Goal: Task Accomplishment & Management: Complete application form

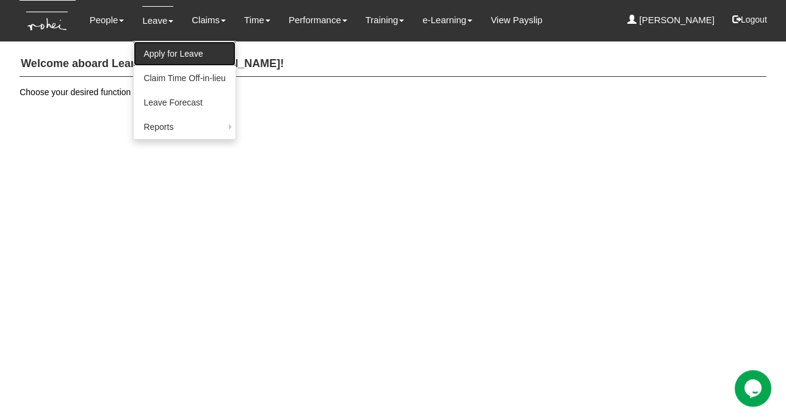
click at [161, 53] on link "Apply for Leave" at bounding box center [184, 54] width 101 height 24
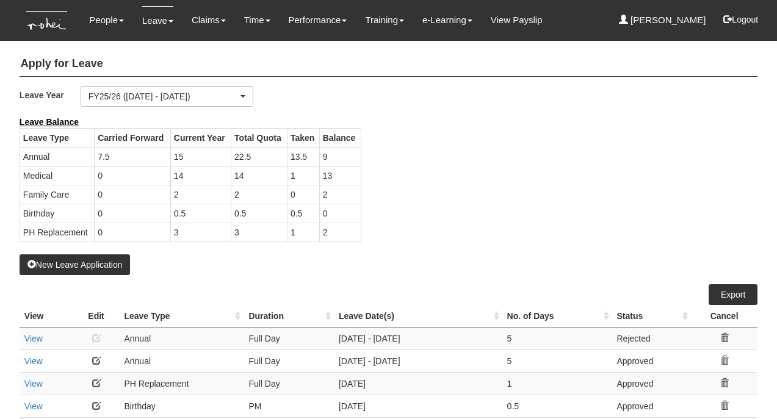
select select "50"
drag, startPoint x: 328, startPoint y: 235, endPoint x: 322, endPoint y: 235, distance: 6.7
click at [322, 235] on td "2" at bounding box center [340, 232] width 42 height 19
click at [371, 239] on div "Leave Balance Leave Type Carried Forward Current Year Total Quota Taken Balance…" at bounding box center [379, 185] width 738 height 139
click at [70, 265] on button "New Leave Application" at bounding box center [75, 265] width 111 height 21
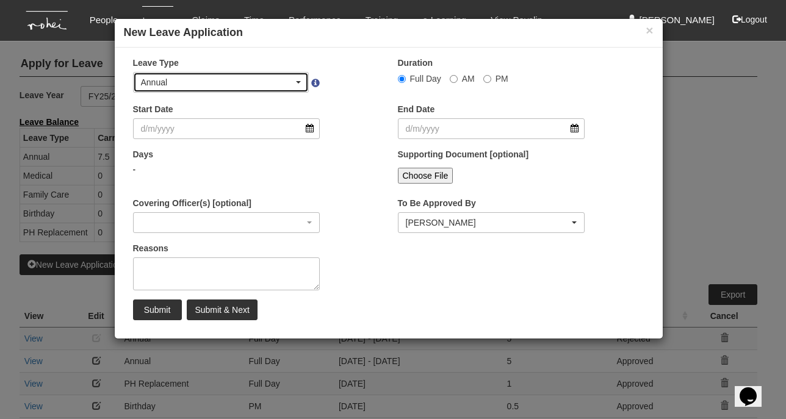
click at [242, 82] on div "Annual" at bounding box center [217, 82] width 153 height 12
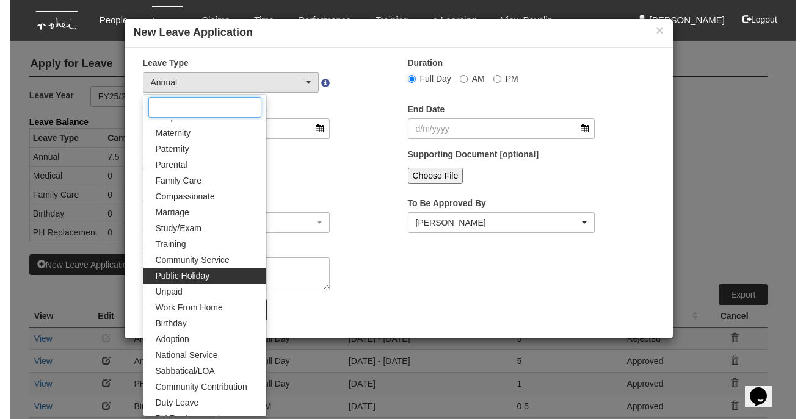
scroll to position [84, 0]
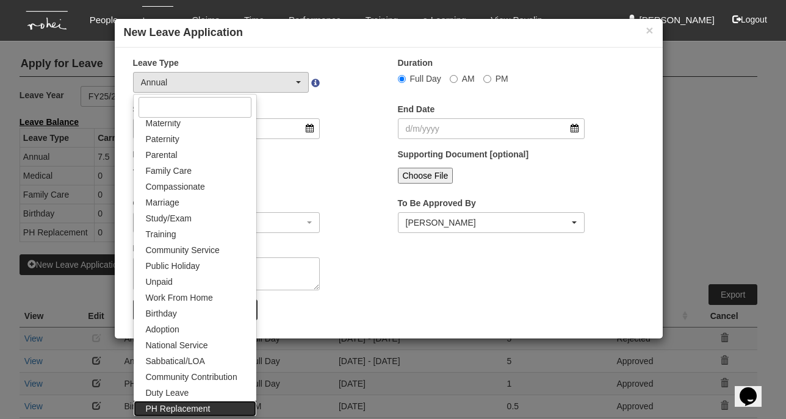
click at [183, 404] on span "PH Replacement" at bounding box center [178, 409] width 65 height 12
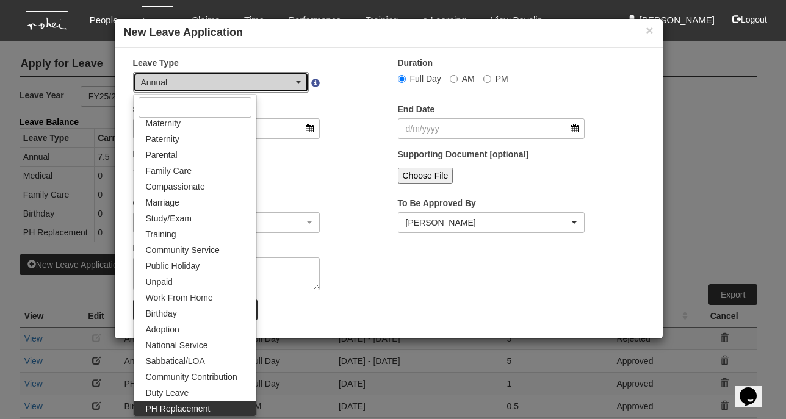
select select "26"
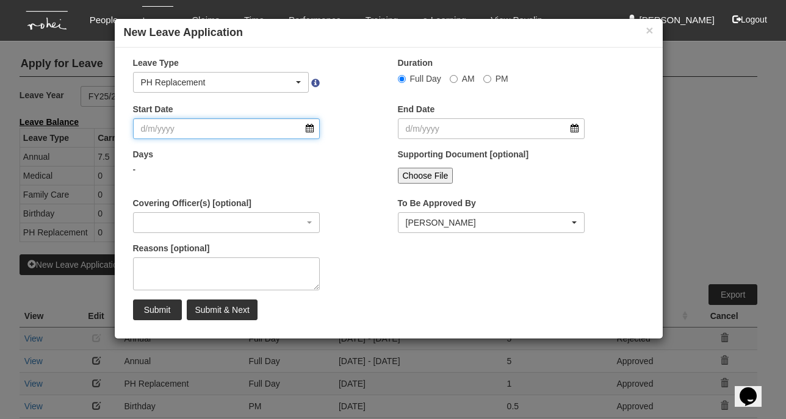
click at [243, 132] on input "Start Date" at bounding box center [226, 128] width 187 height 21
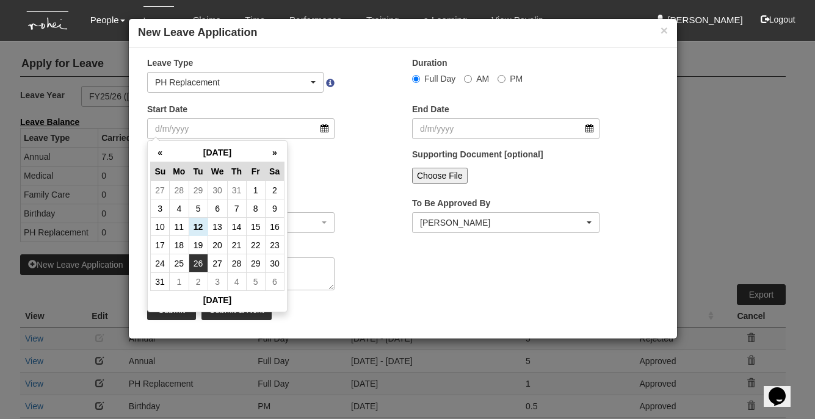
click at [198, 257] on td "26" at bounding box center [198, 264] width 19 height 18
type input "26/8/2025"
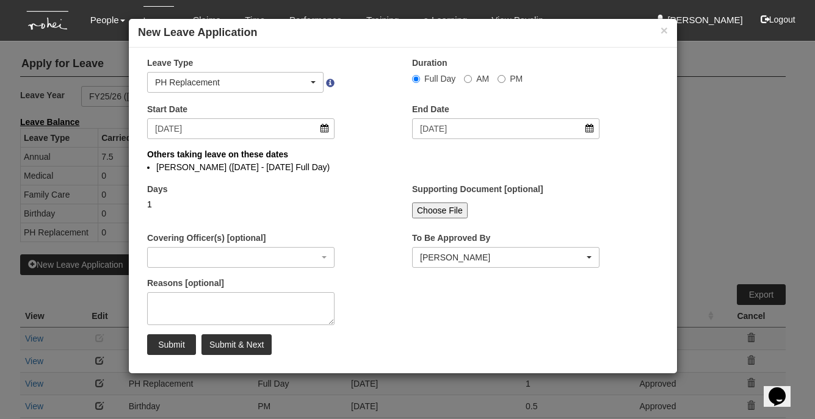
select select
click at [281, 163] on li "Abel Tan (25/8/2025 - 27/8/2025 Full Day)" at bounding box center [402, 167] width 493 height 12
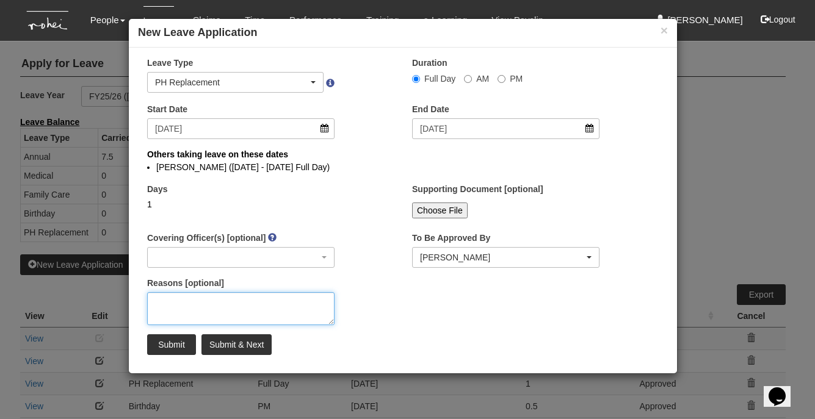
click at [288, 313] on textarea "Reasons [optional]" at bounding box center [240, 308] width 187 height 33
type textarea "Family in Singapore; sister's wedding"
drag, startPoint x: 302, startPoint y: 304, endPoint x: 229, endPoint y: 304, distance: 72.6
click at [229, 304] on textarea "Family in Singapore; sister's wedding" at bounding box center [240, 308] width 187 height 33
click at [256, 303] on textarea "Family in Singapore; sister's wedding" at bounding box center [240, 308] width 187 height 33
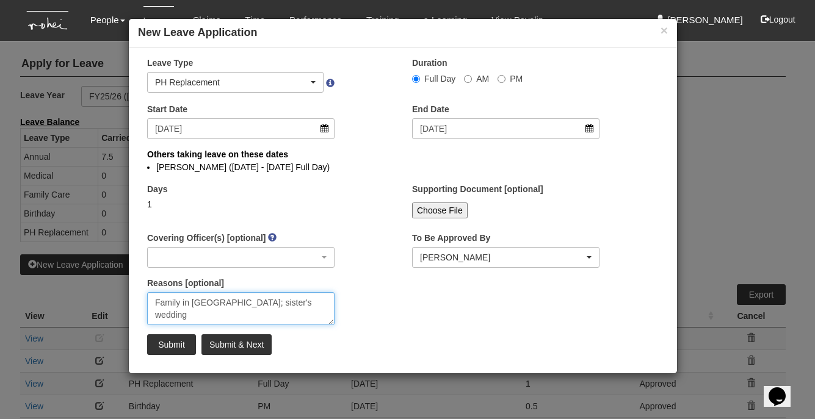
click at [256, 303] on textarea "Family in Singapore; sister's wedding" at bounding box center [240, 308] width 187 height 33
type textarea "Family in SG"
click at [198, 299] on textarea "Family in SG" at bounding box center [240, 308] width 187 height 33
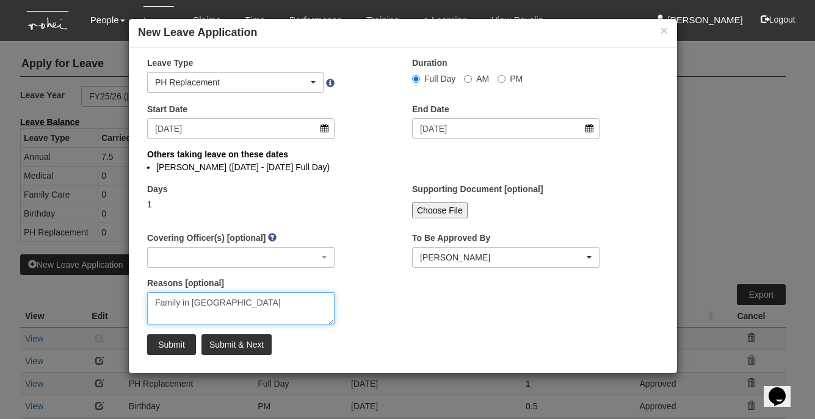
click at [198, 299] on textarea "Family in SG" at bounding box center [240, 308] width 187 height 33
type textarea "Family in SG"
click at [180, 338] on input "Submit" at bounding box center [171, 345] width 49 height 21
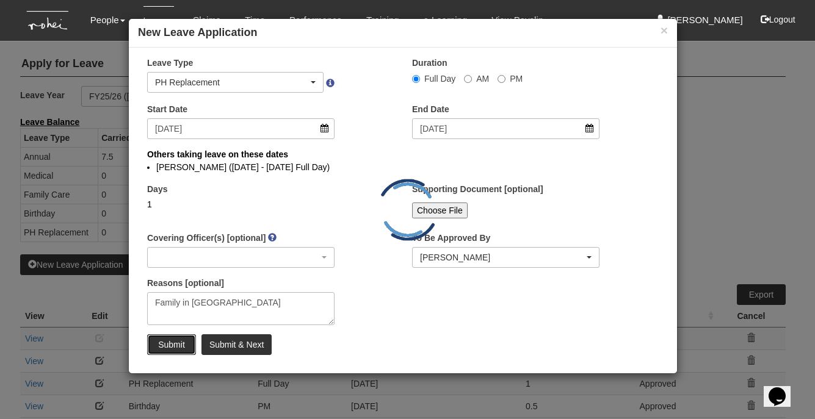
select select "1"
select select
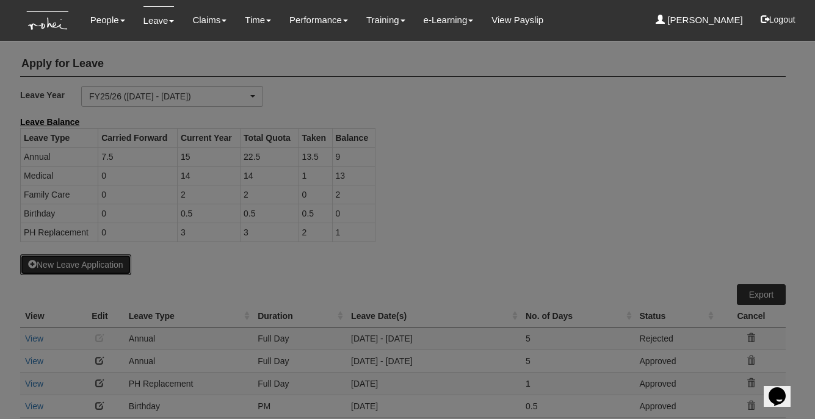
select select "50"
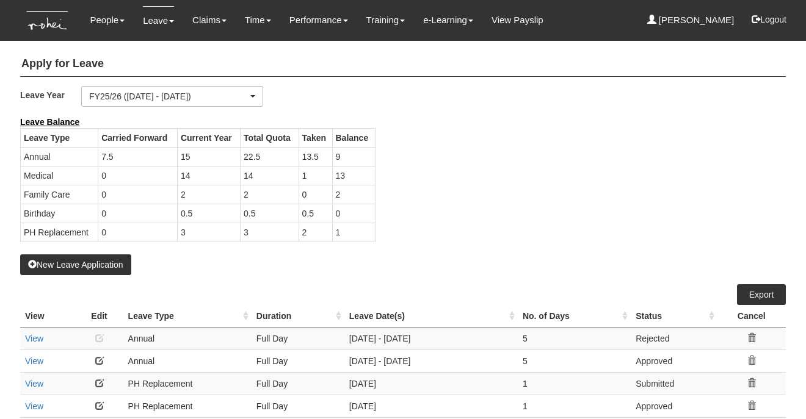
select select "50"
drag, startPoint x: 337, startPoint y: 153, endPoint x: 343, endPoint y: 240, distance: 86.9
click at [343, 240] on tbody "Leave Type Carried Forward Current Year Total Quota Taken Balance Annual 7.5 15…" at bounding box center [198, 185] width 355 height 114
click at [347, 231] on td "1" at bounding box center [353, 232] width 43 height 19
drag, startPoint x: 346, startPoint y: 179, endPoint x: 320, endPoint y: 178, distance: 25.7
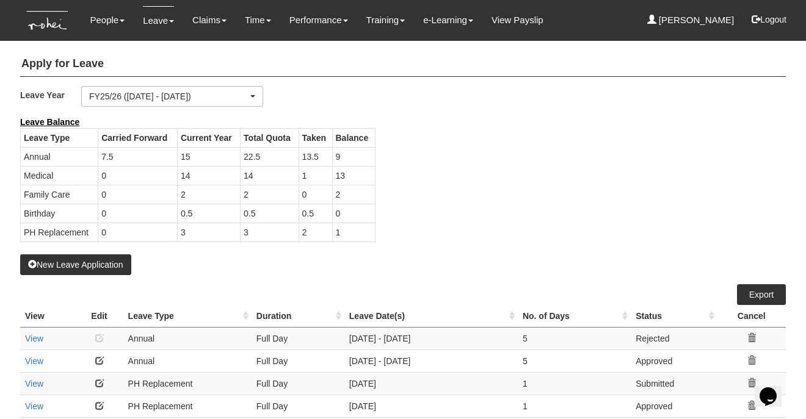
click at [320, 178] on tr "Medical 0 14 14 1 13" at bounding box center [198, 175] width 355 height 19
drag, startPoint x: 346, startPoint y: 157, endPoint x: 331, endPoint y: 155, distance: 14.8
click at [332, 155] on td "9" at bounding box center [353, 156] width 43 height 19
click at [339, 156] on td "9" at bounding box center [353, 156] width 43 height 19
